Goal: Task Accomplishment & Management: Manage account settings

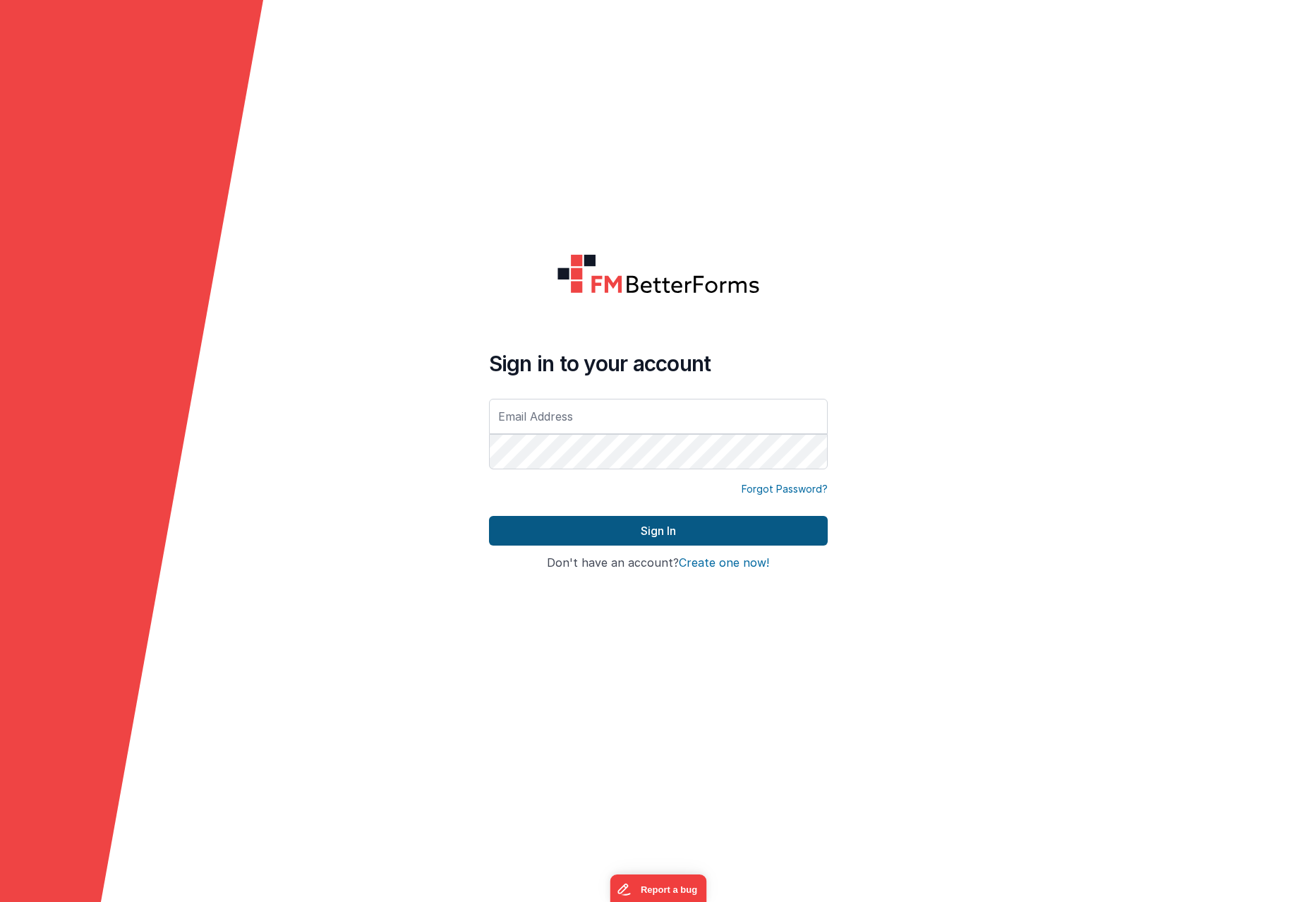
type input "[PERSON_NAME][EMAIL_ADDRESS][DOMAIN_NAME]"
click at [668, 529] on button "Sign In" at bounding box center [658, 530] width 339 height 29
type input "[PERSON_NAME][EMAIL_ADDRESS][DOMAIN_NAME]"
click at [657, 526] on button "Sign In" at bounding box center [658, 530] width 339 height 29
